Goal: Task Accomplishment & Management: Manage account settings

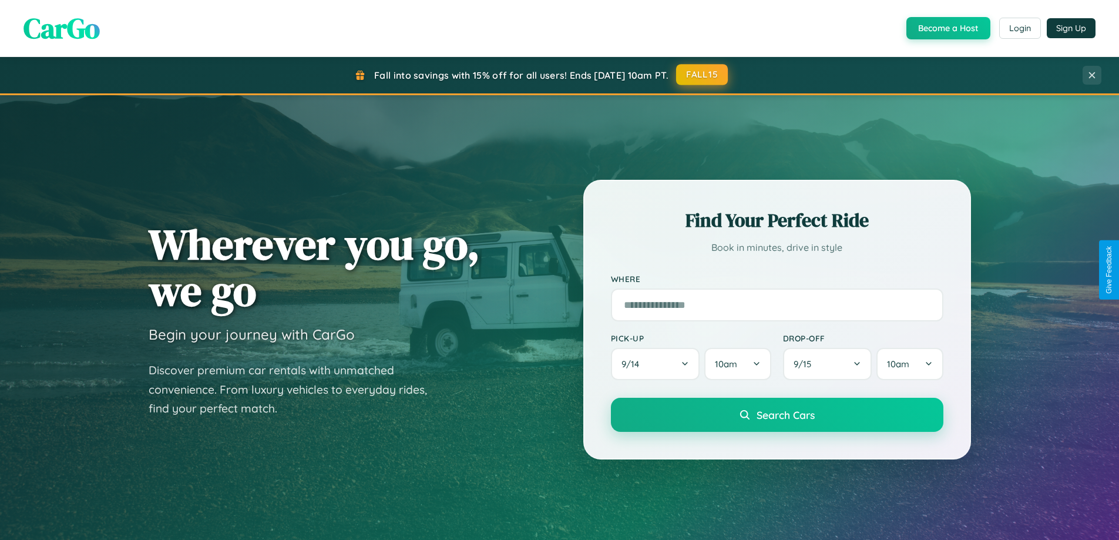
click at [703, 75] on button "FALL15" at bounding box center [702, 74] width 52 height 21
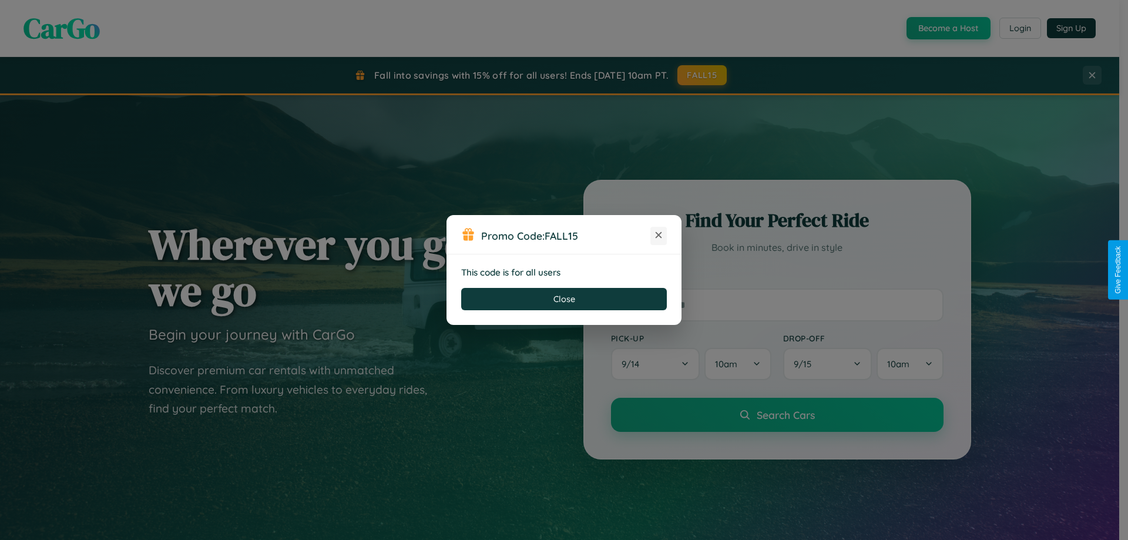
click at [659, 236] on icon at bounding box center [659, 235] width 12 height 12
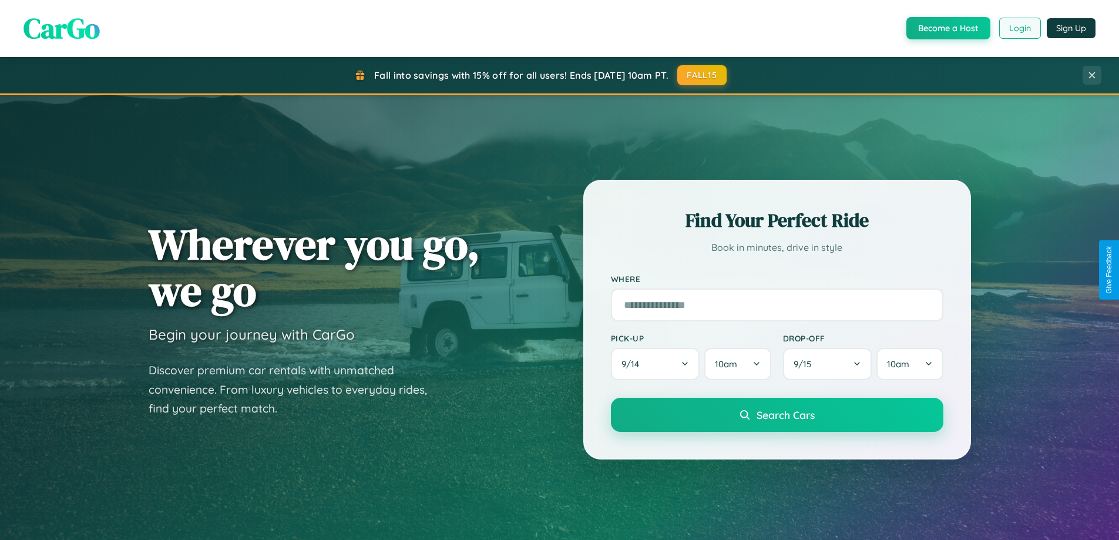
click at [1019, 28] on button "Login" at bounding box center [1020, 28] width 42 height 21
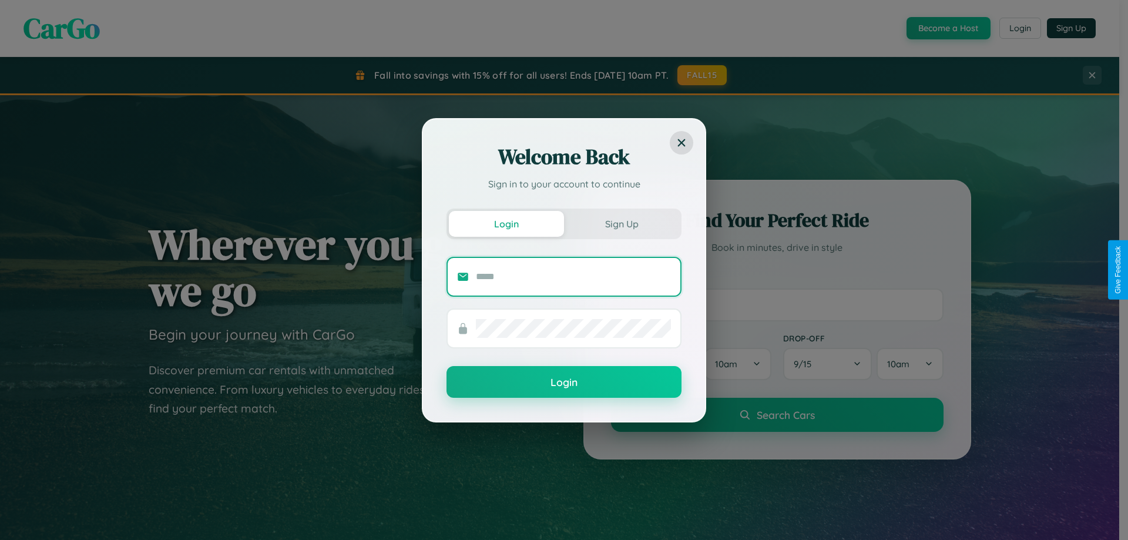
click at [573, 276] on input "text" at bounding box center [573, 276] width 195 height 19
type input "**********"
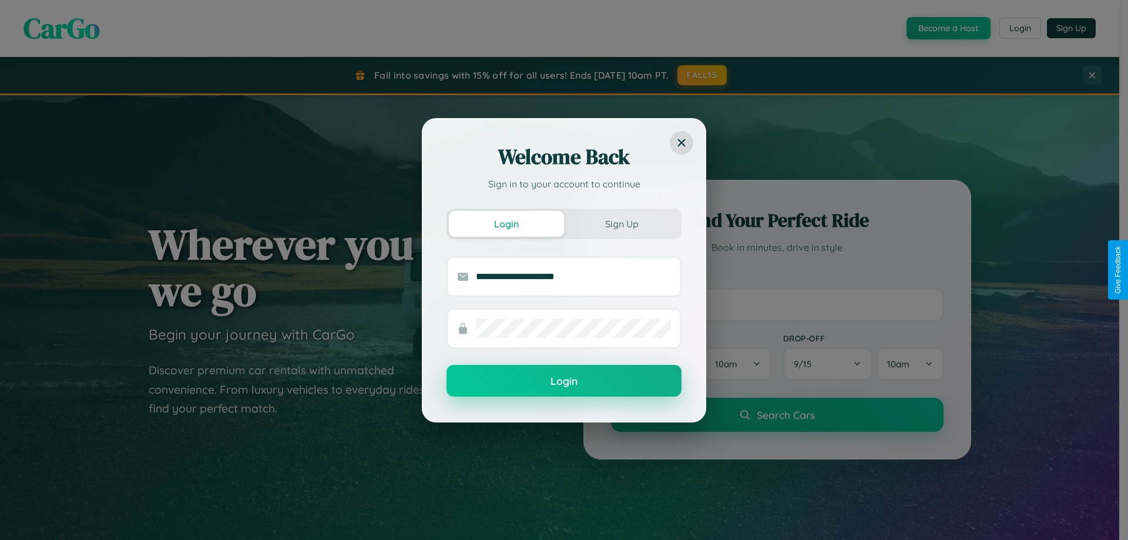
click at [564, 381] on button "Login" at bounding box center [564, 381] width 235 height 32
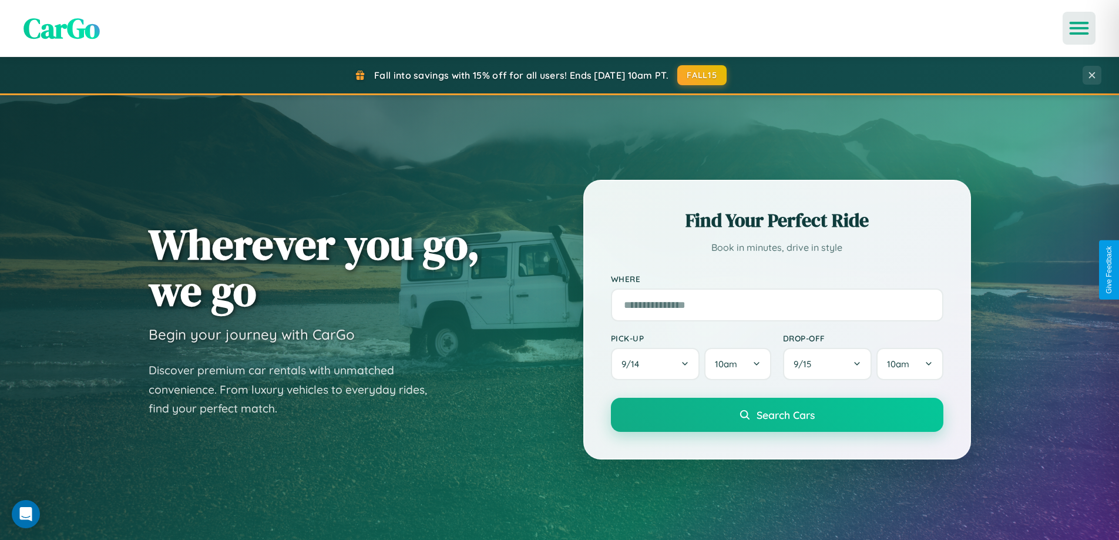
click at [1079, 28] on icon "Open menu" at bounding box center [1079, 28] width 17 height 11
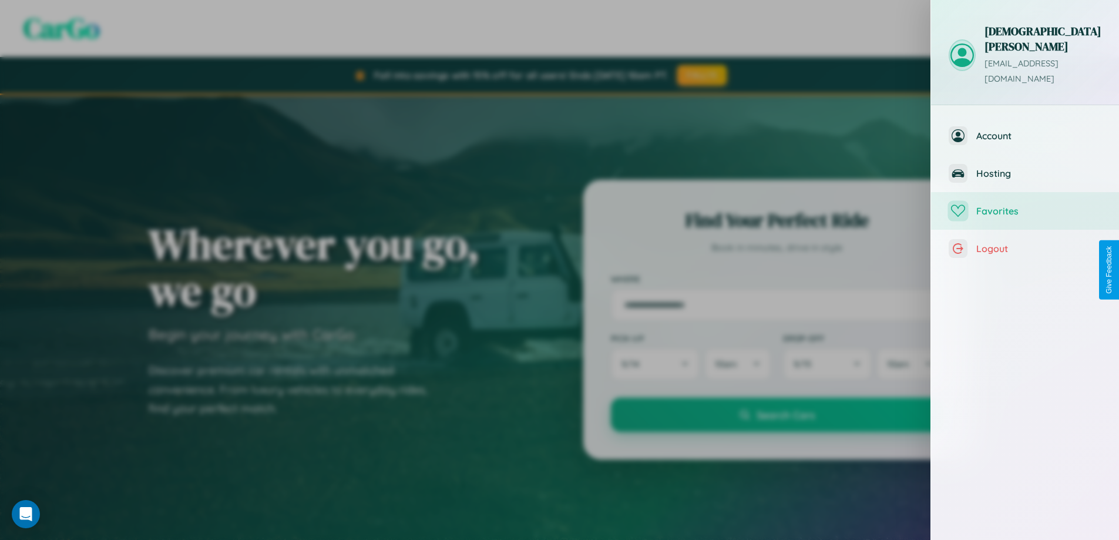
click at [1025, 205] on span "Favorites" at bounding box center [1038, 211] width 125 height 12
